Goal: Task Accomplishment & Management: Manage account settings

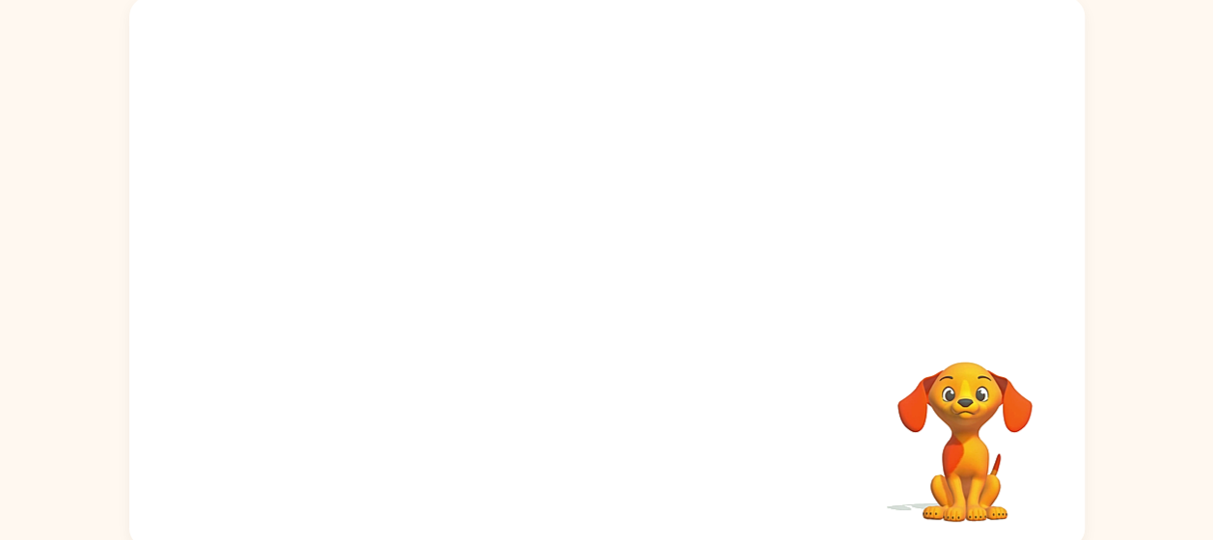
scroll to position [138, 0]
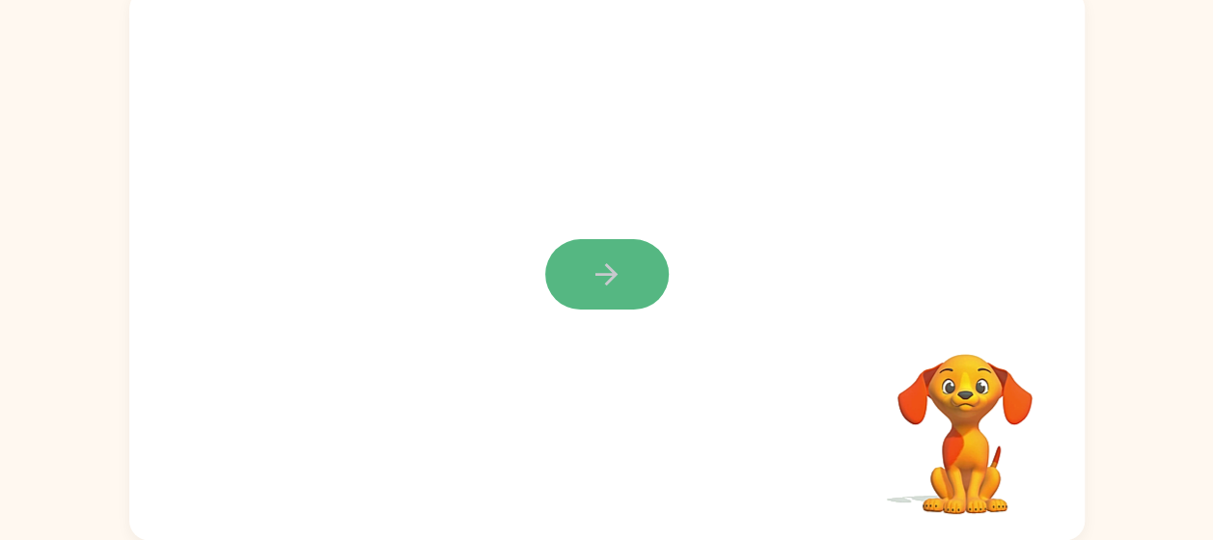
click at [617, 264] on icon "button" at bounding box center [606, 275] width 34 height 34
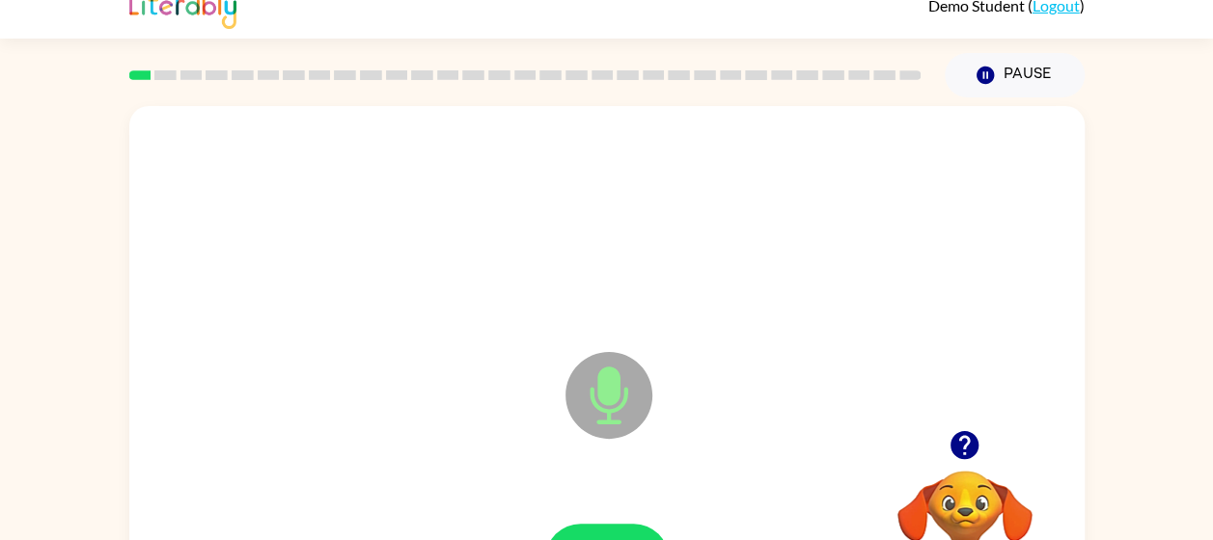
scroll to position [0, 0]
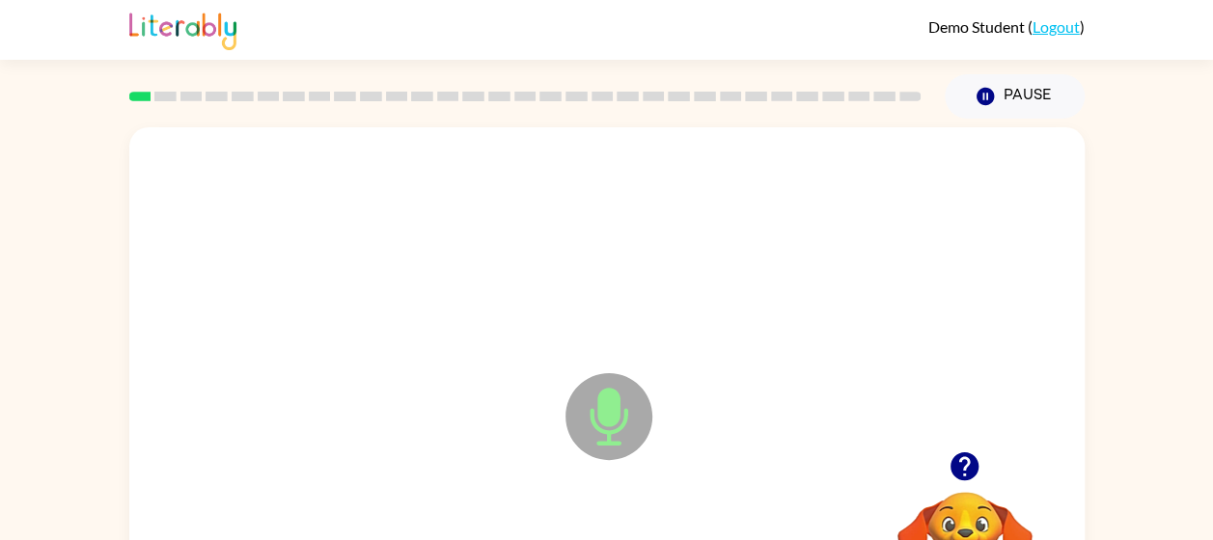
click at [865, 286] on div at bounding box center [607, 245] width 916 height 158
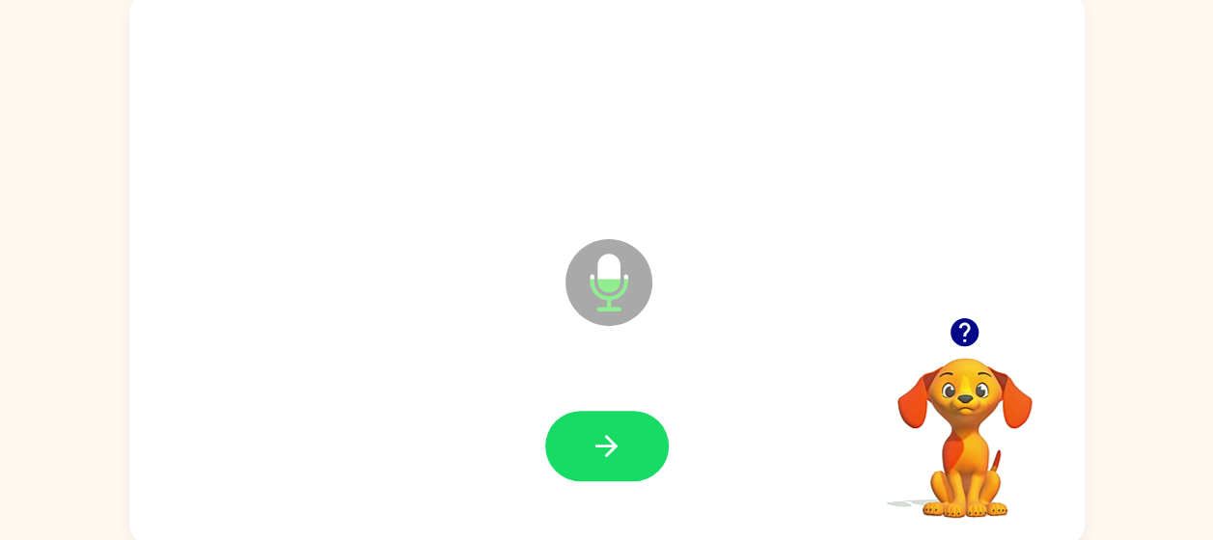
scroll to position [135, 0]
click at [973, 329] on icon "button" at bounding box center [964, 331] width 28 height 28
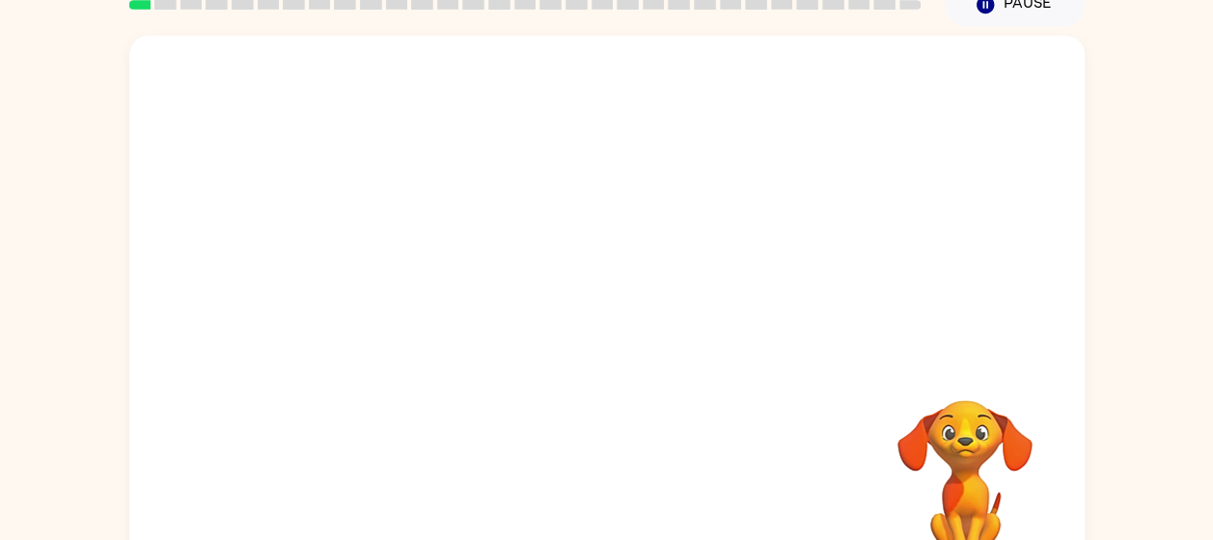
scroll to position [138, 0]
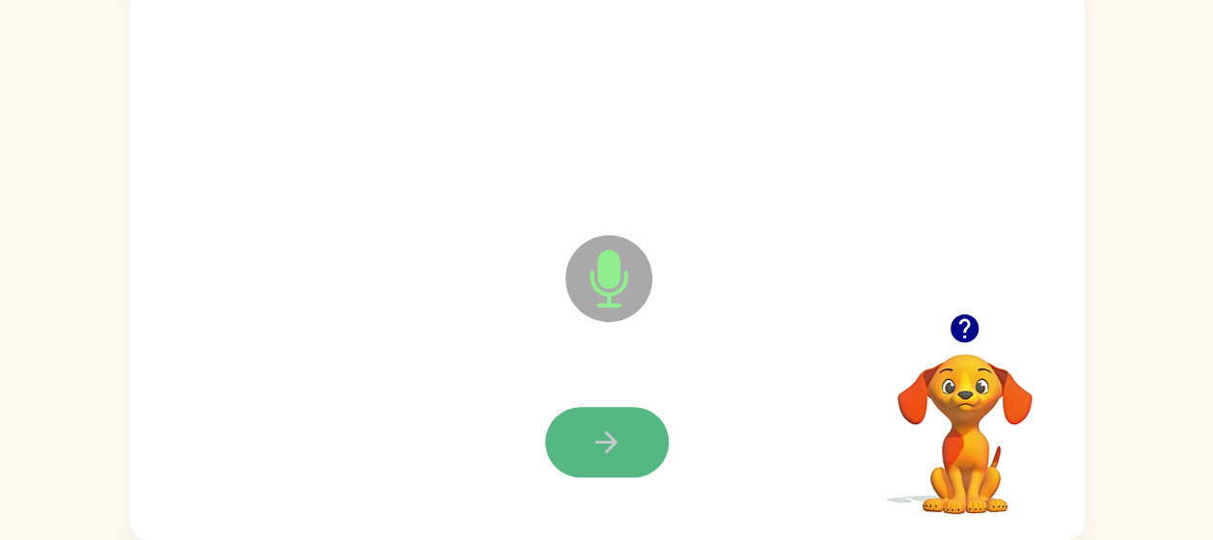
click at [631, 438] on button "button" at bounding box center [606, 442] width 123 height 70
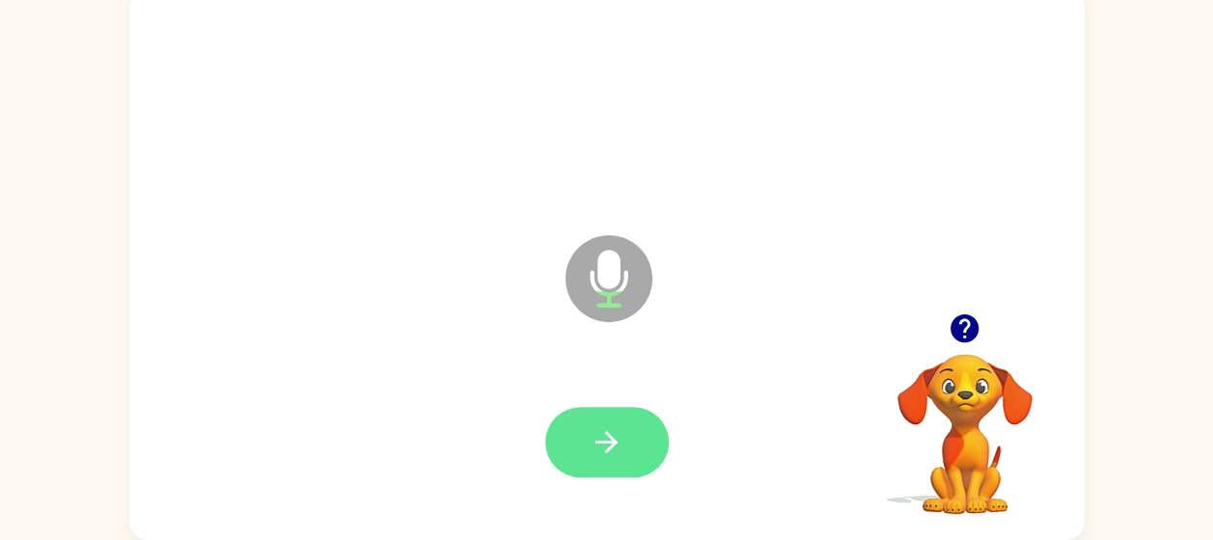
click at [604, 436] on icon "button" at bounding box center [606, 442] width 34 height 34
click at [605, 435] on icon "button" at bounding box center [606, 442] width 34 height 34
click at [619, 450] on icon "button" at bounding box center [606, 442] width 34 height 34
click at [592, 422] on button "button" at bounding box center [606, 442] width 123 height 70
click at [958, 329] on icon "button" at bounding box center [964, 328] width 28 height 28
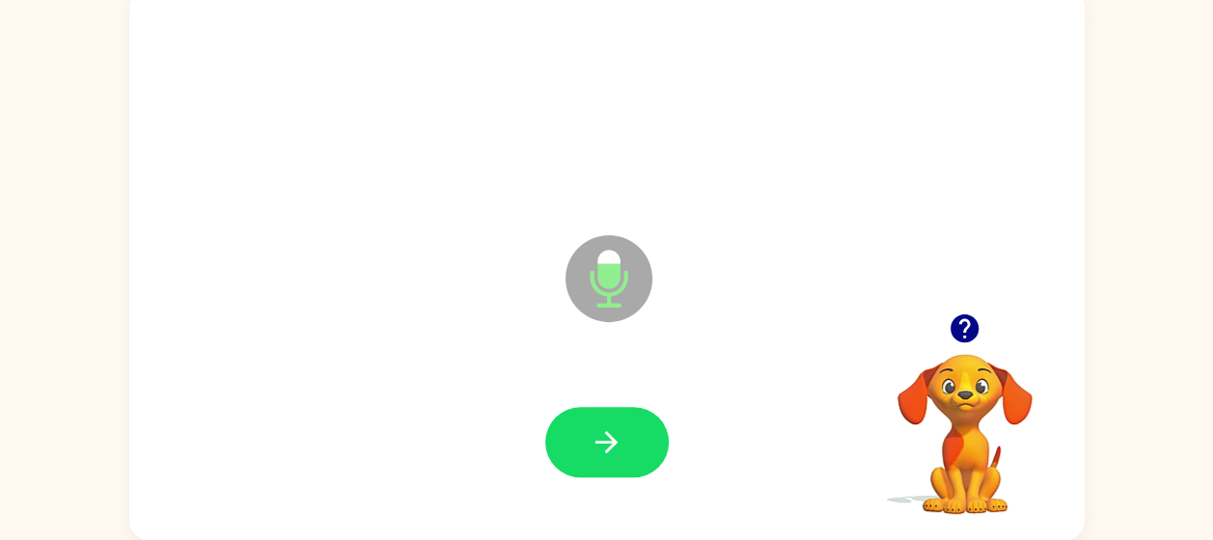
click at [955, 317] on icon "button" at bounding box center [964, 328] width 28 height 28
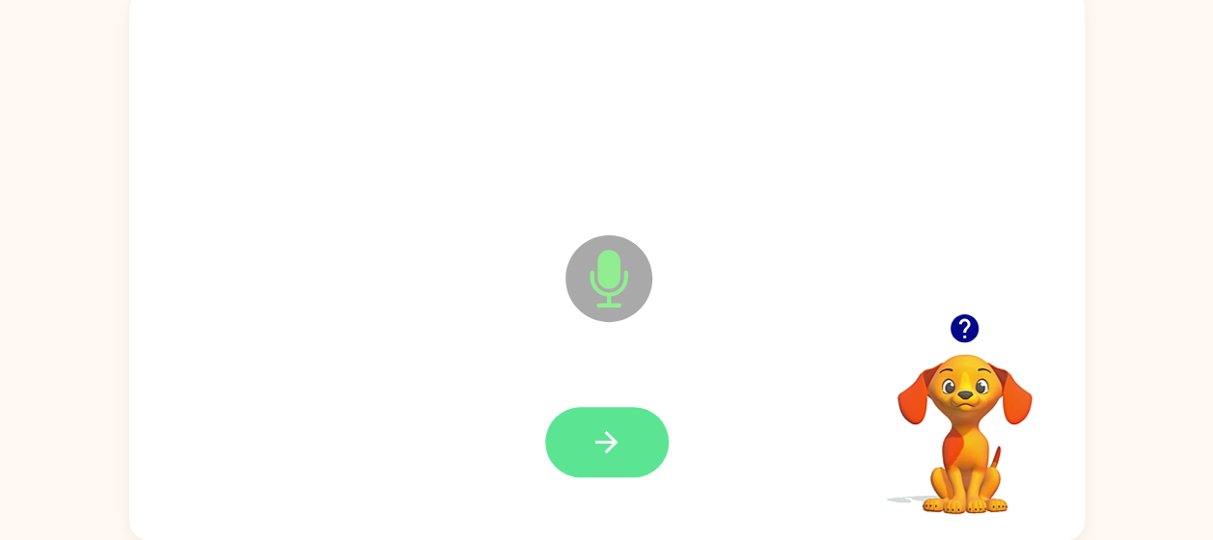
click at [603, 429] on icon "button" at bounding box center [606, 442] width 34 height 34
click at [629, 441] on button "button" at bounding box center [606, 442] width 123 height 70
click at [605, 436] on icon "button" at bounding box center [606, 442] width 34 height 34
click at [610, 430] on icon "button" at bounding box center [606, 442] width 34 height 34
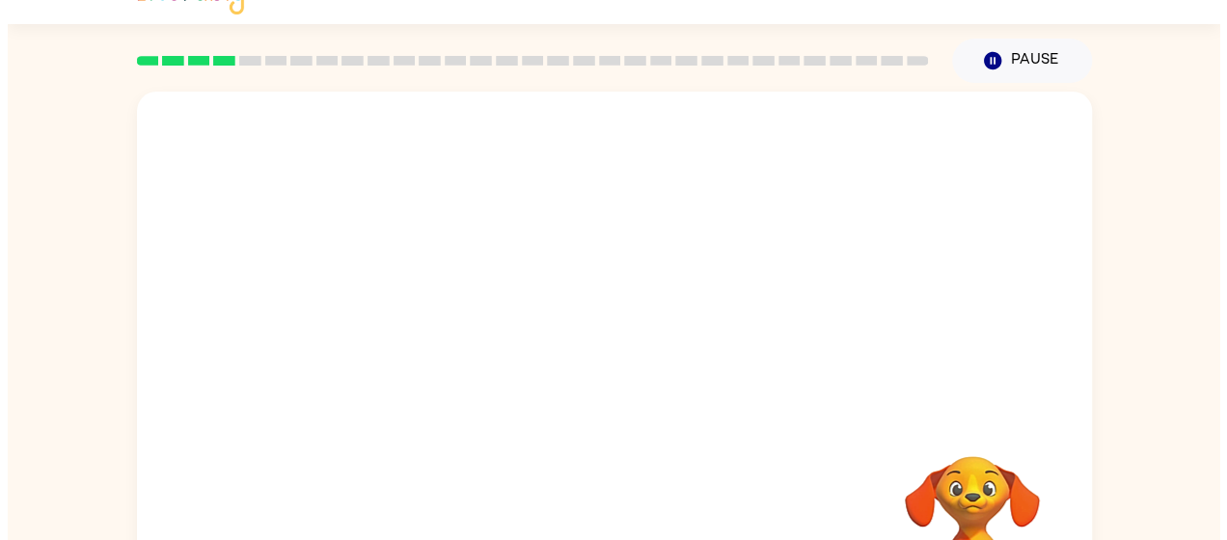
scroll to position [0, 0]
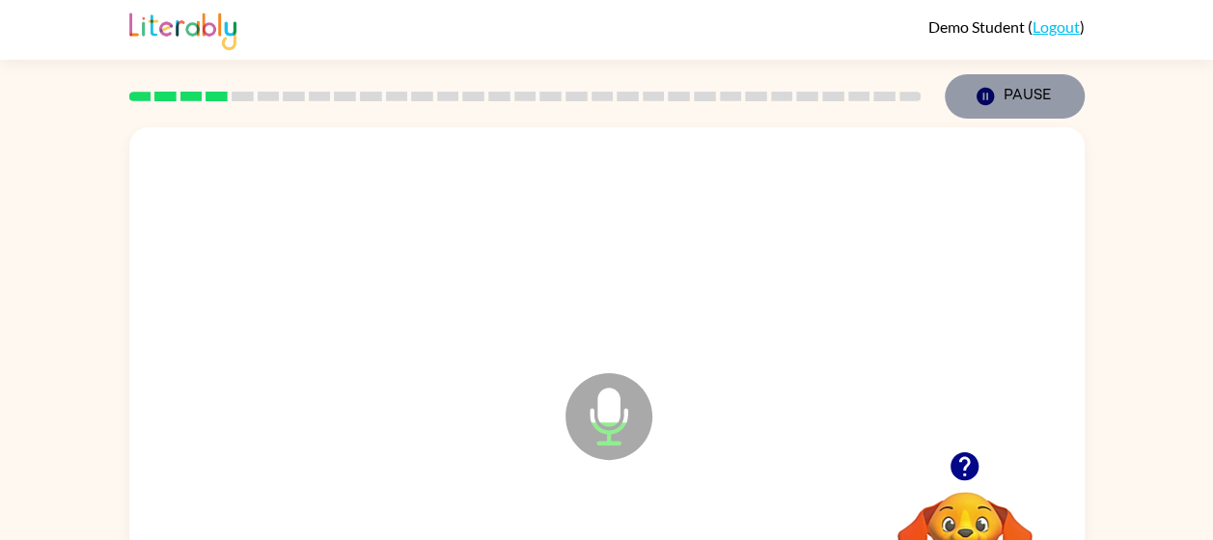
click at [984, 98] on icon "button" at bounding box center [983, 96] width 17 height 17
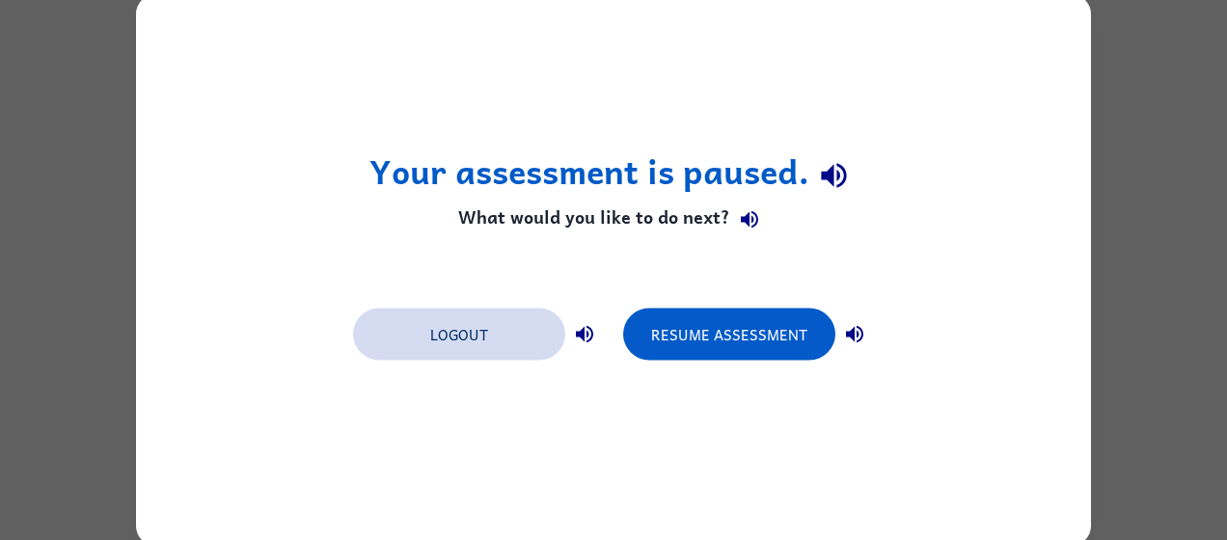
click at [436, 349] on button "Logout" at bounding box center [459, 335] width 212 height 52
